Goal: Information Seeking & Learning: Learn about a topic

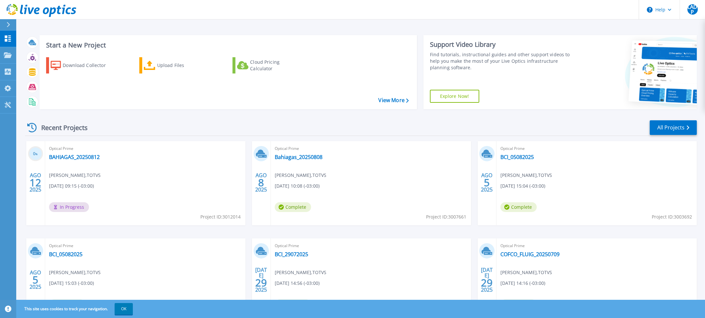
click at [239, 132] on div "Recent Projects All Projects" at bounding box center [361, 128] width 672 height 16
click at [83, 158] on link "BAHIAGAS_20250812" at bounding box center [74, 157] width 51 height 6
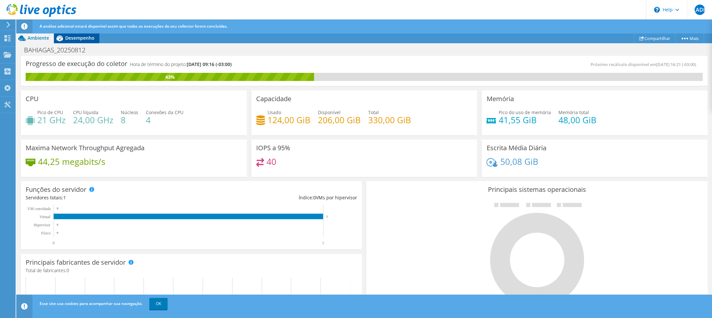
click at [79, 42] on div "Desempenho" at bounding box center [76, 38] width 45 height 10
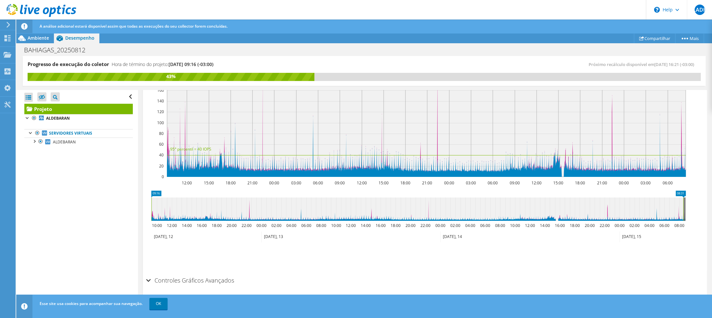
scroll to position [109, 0]
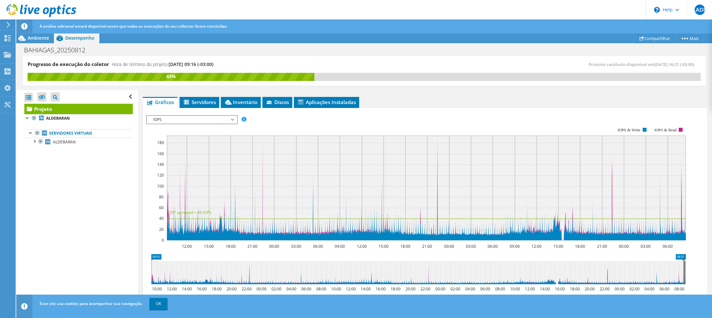
click at [169, 126] on rect at bounding box center [416, 184] width 540 height 130
click at [172, 122] on span "IOPS" at bounding box center [191, 120] width 83 height 8
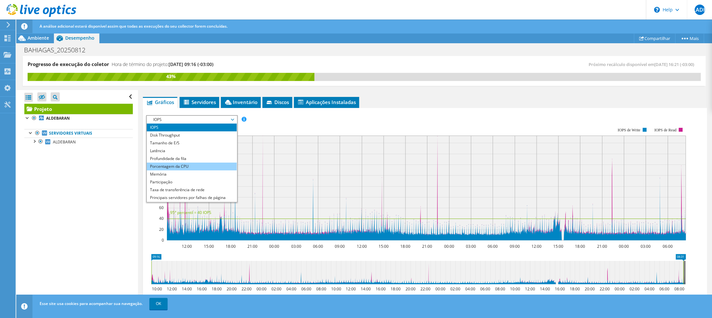
click at [192, 169] on li "Porcentagem da CPU" at bounding box center [192, 166] width 90 height 8
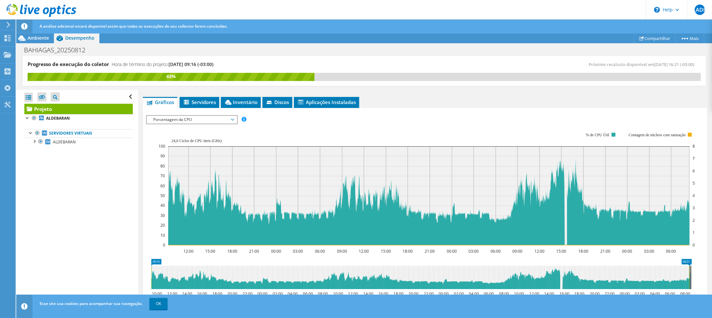
scroll to position [172, 0]
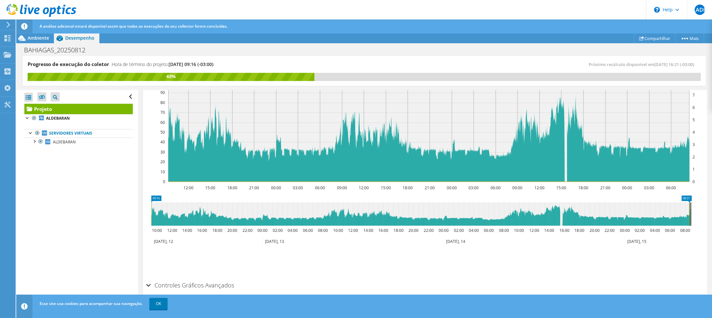
click at [560, 245] on icon at bounding box center [534, 241] width 181 height 11
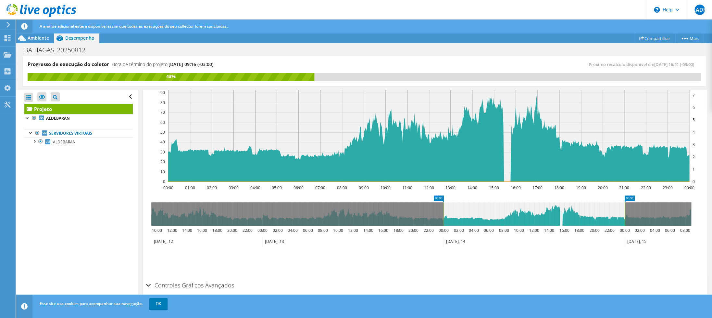
click at [549, 241] on icon at bounding box center [534, 241] width 181 height 11
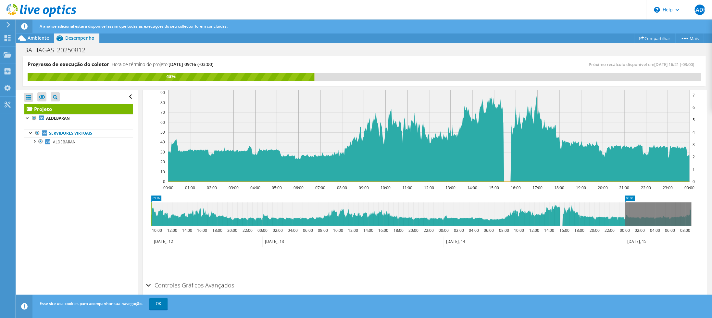
drag, startPoint x: 443, startPoint y: 209, endPoint x: 135, endPoint y: 217, distance: 308.3
click at [135, 217] on div "Progresso de execução do coletor Hora de término do projeto: [DATE] 09:16 (-03:…" at bounding box center [364, 187] width 696 height 262
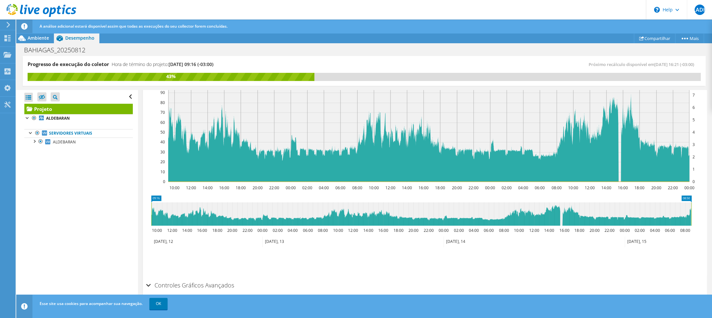
drag, startPoint x: 625, startPoint y: 215, endPoint x: 702, endPoint y: 212, distance: 77.3
click at [702, 212] on div "Projeto Detalhes Preparado para: [PERSON_NAME], [EMAIL_ADDRESS][DOMAIN_NAME] Co…" at bounding box center [425, 120] width 574 height 405
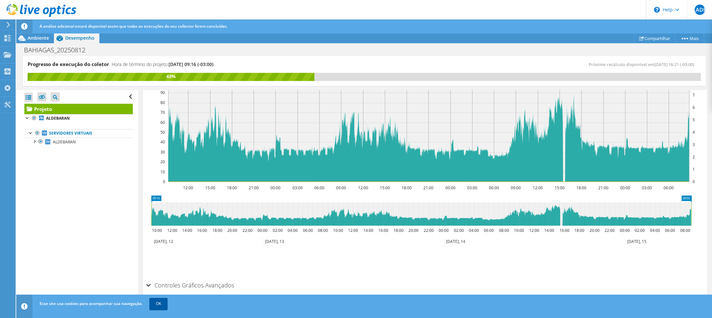
click at [157, 304] on link "OK" at bounding box center [158, 303] width 18 height 12
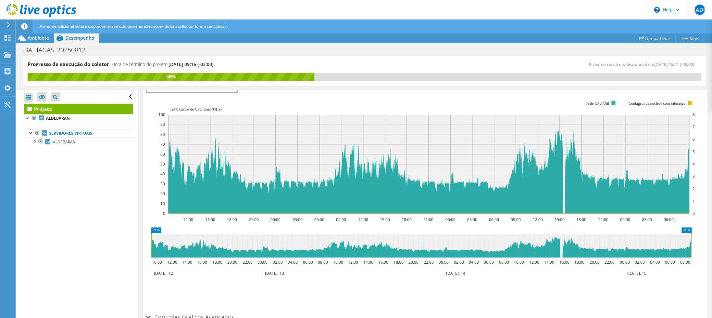
scroll to position [109, 0]
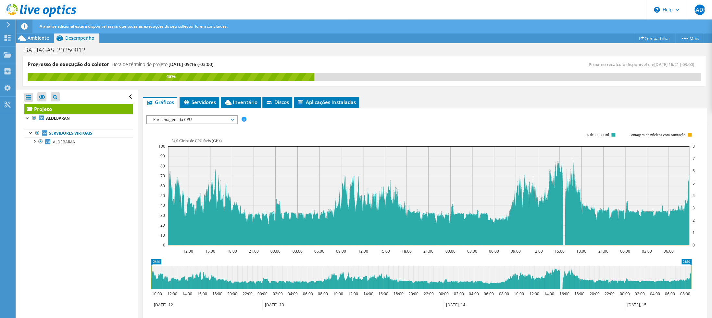
click at [212, 121] on span "Porcentagem da CPU" at bounding box center [191, 120] width 83 height 8
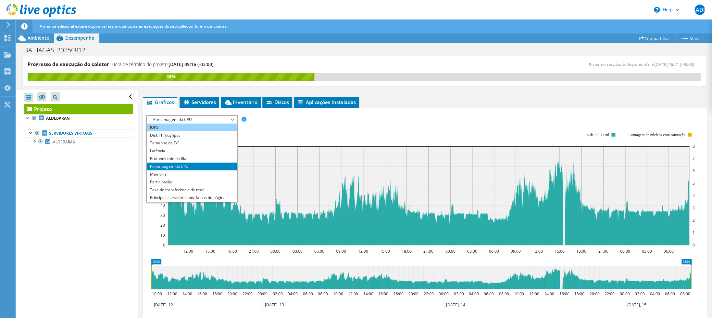
click at [179, 130] on li "IOPS" at bounding box center [192, 127] width 90 height 8
